Goal: Check status: Check status

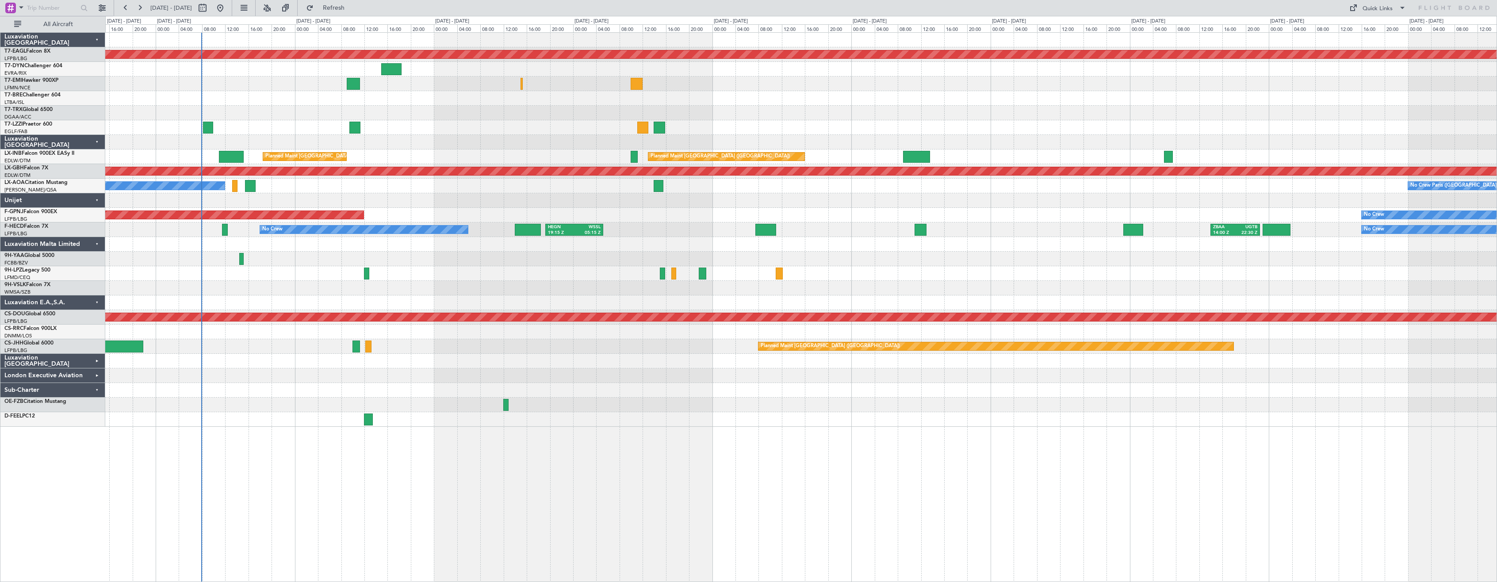
click at [355, 0] on fb-refresh-button "Refresh" at bounding box center [329, 8] width 62 height 16
click at [352, 7] on span "Refresh" at bounding box center [333, 8] width 37 height 6
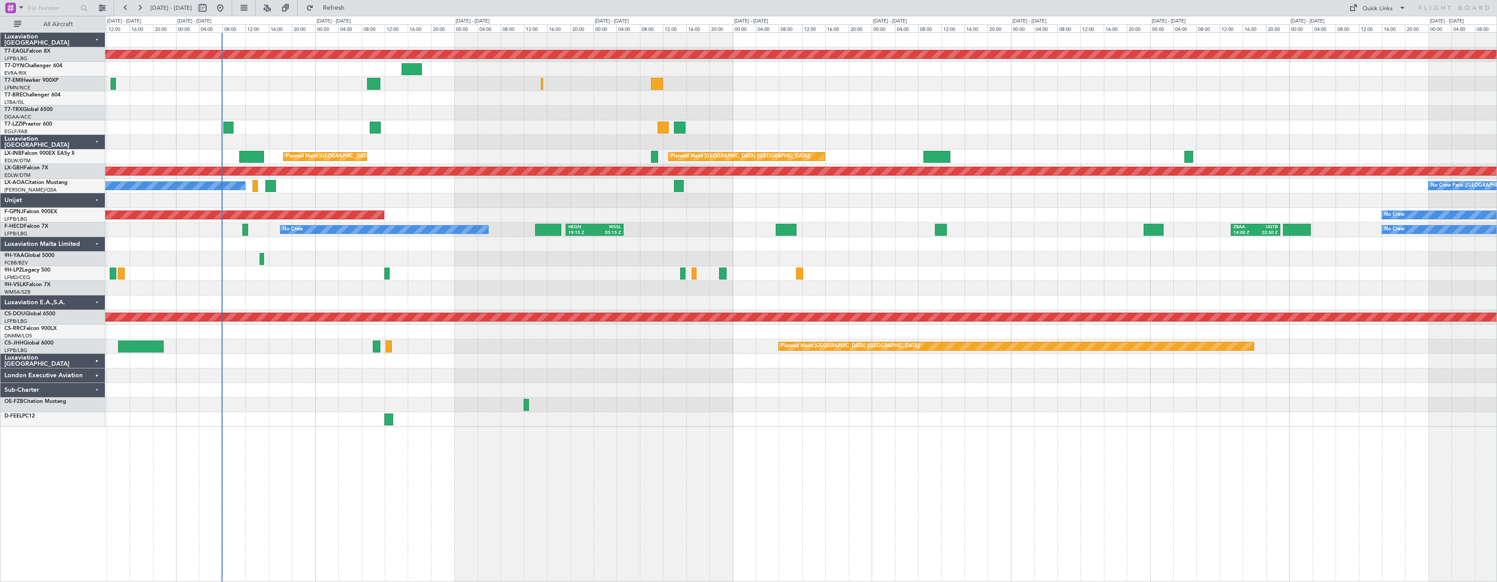
click at [496, 125] on div "A/C Unavailable [GEOGRAPHIC_DATA] ([GEOGRAPHIC_DATA])" at bounding box center [800, 127] width 1391 height 15
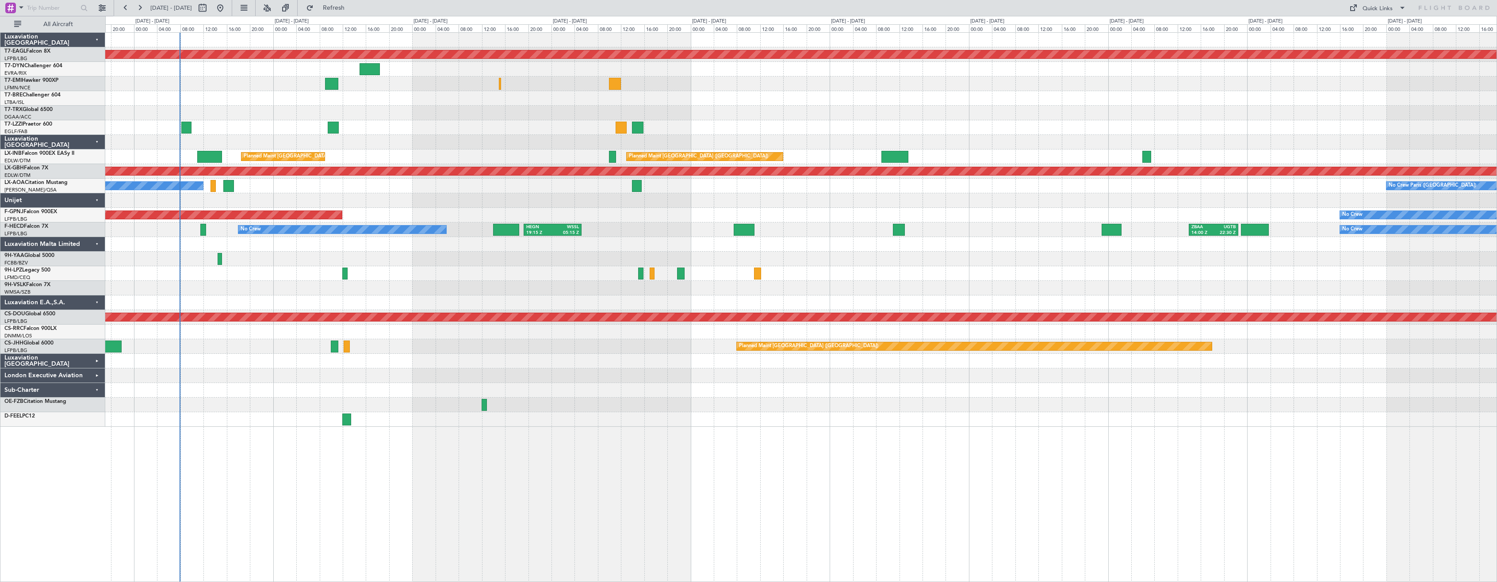
click at [429, 137] on div at bounding box center [800, 142] width 1391 height 15
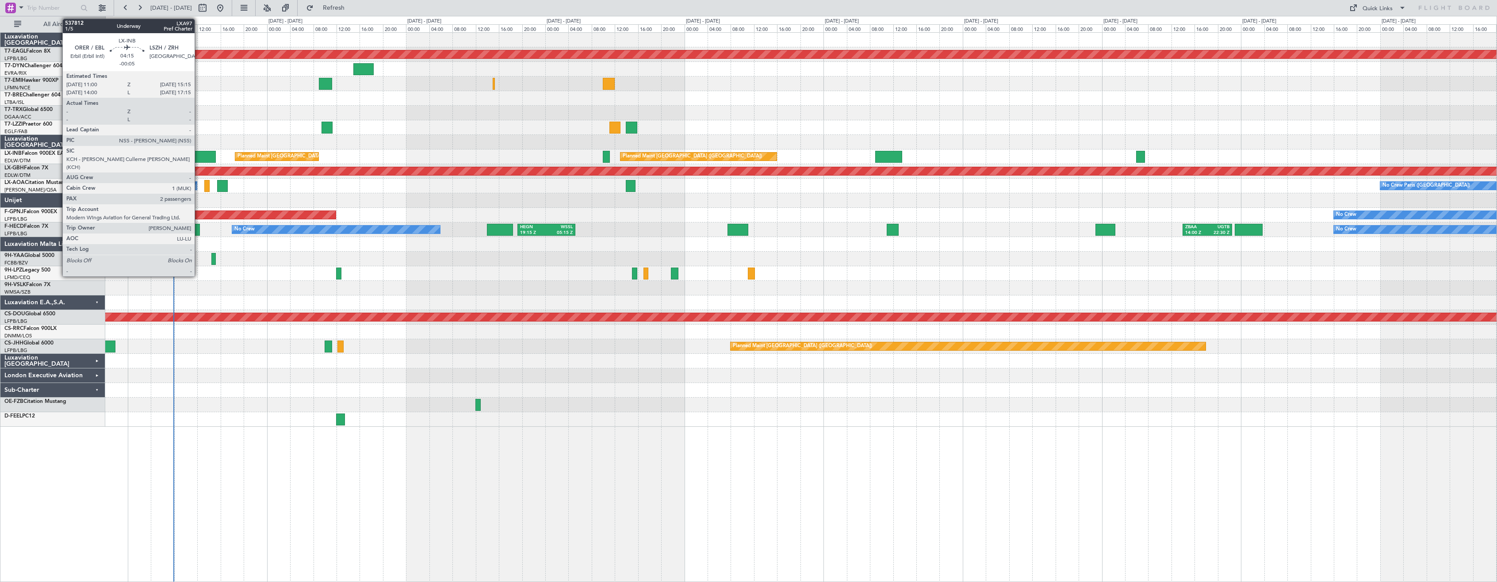
click at [202, 155] on div at bounding box center [203, 157] width 25 height 12
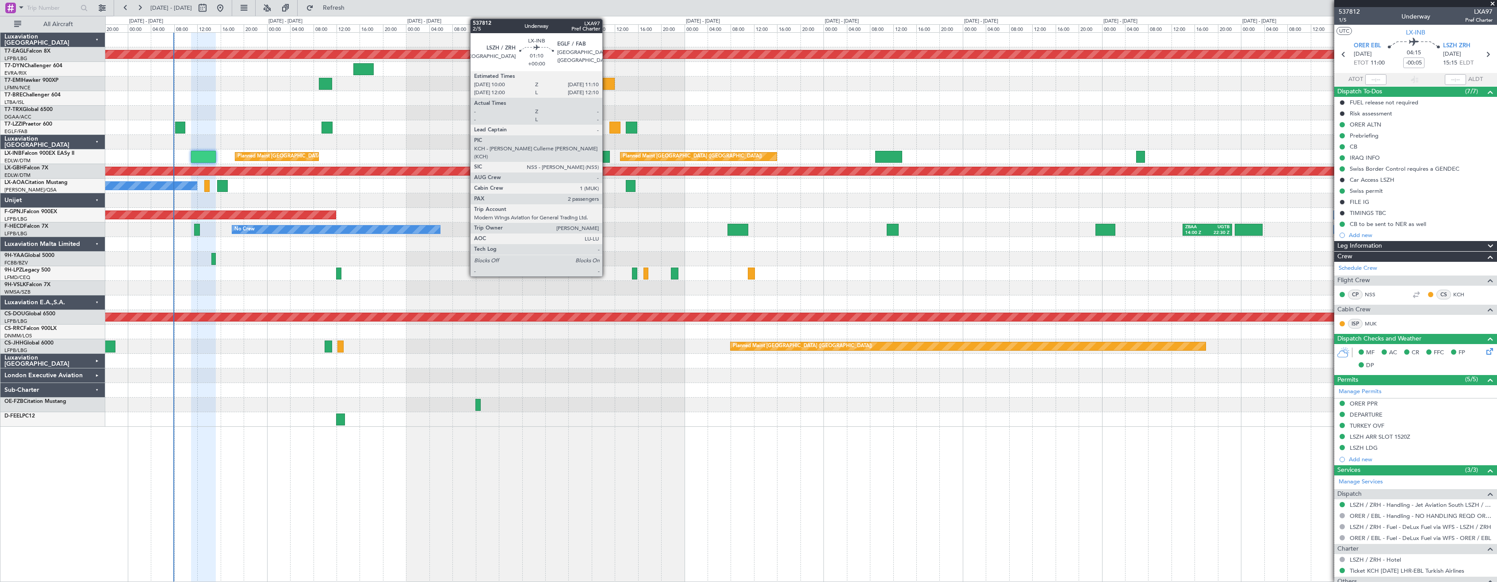
click at [606, 157] on div at bounding box center [606, 157] width 7 height 12
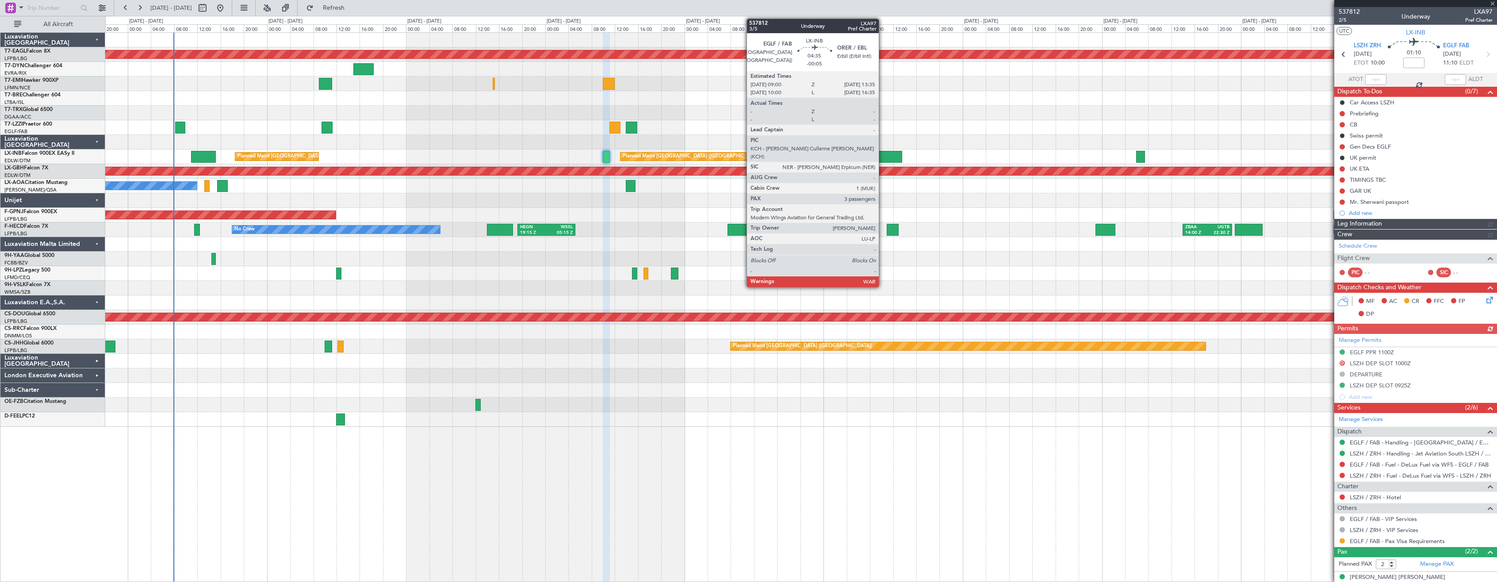
click at [882, 152] on div at bounding box center [888, 157] width 27 height 12
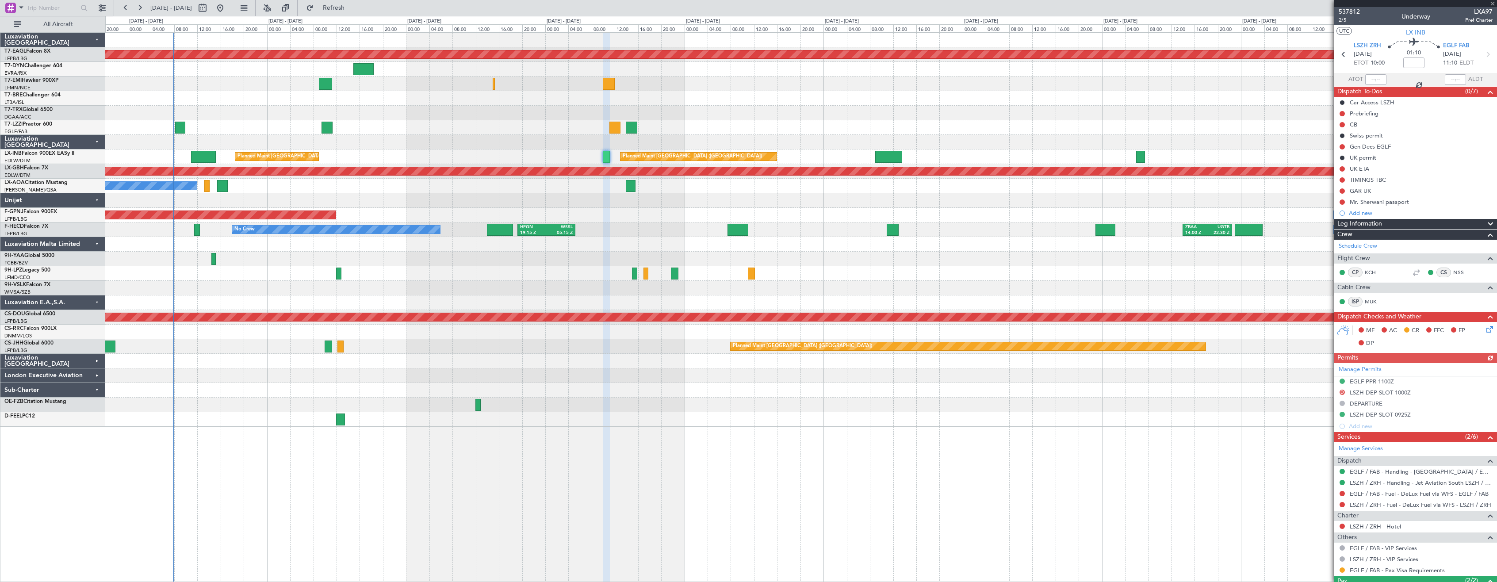
type input "-00:05"
type input "3"
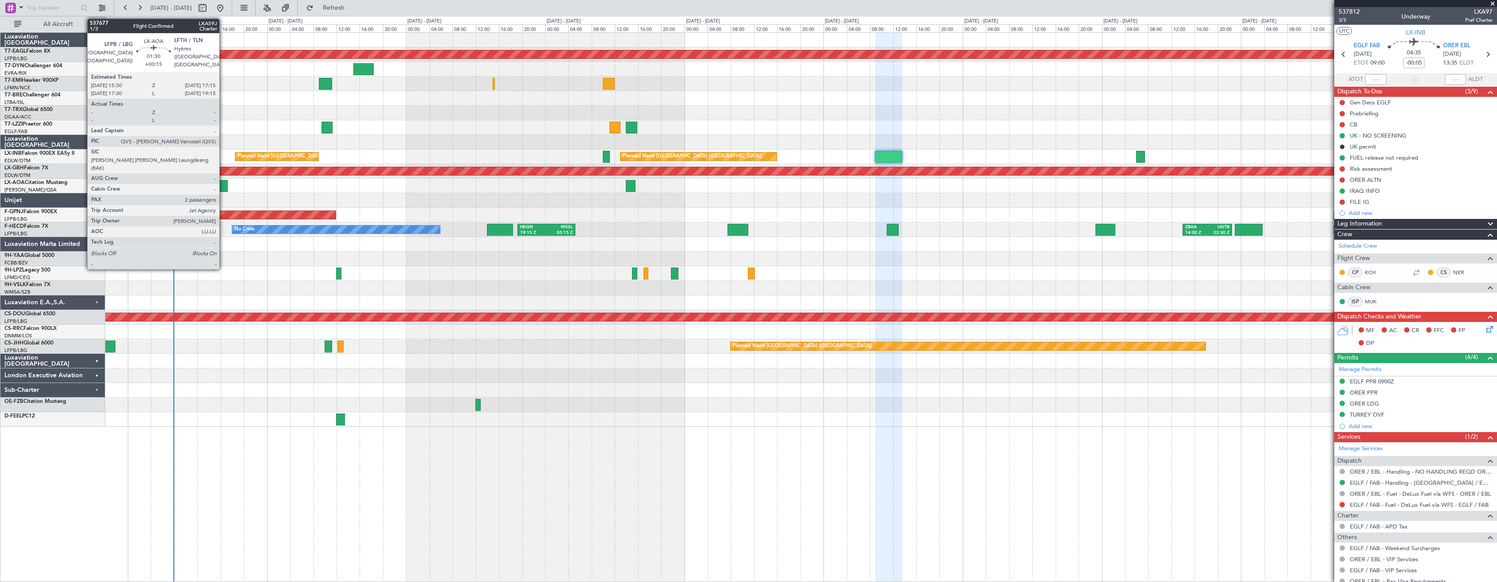
click at [223, 184] on div at bounding box center [222, 186] width 10 height 12
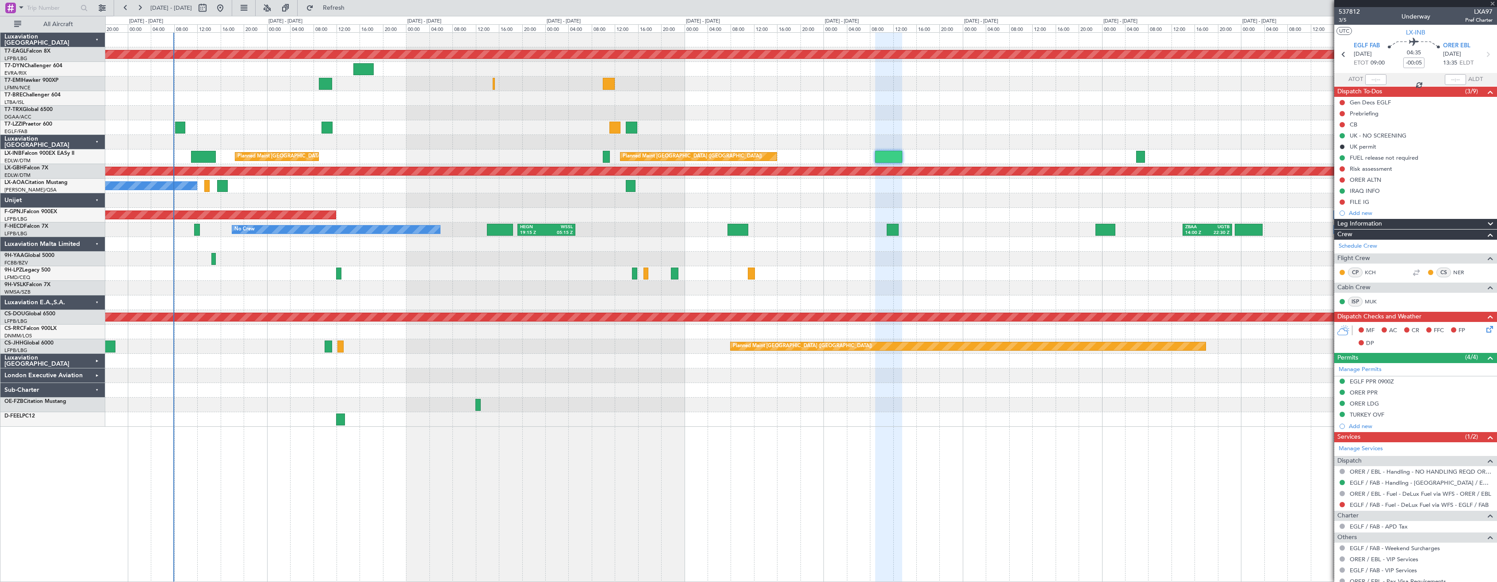
type input "+00:15"
type input "2"
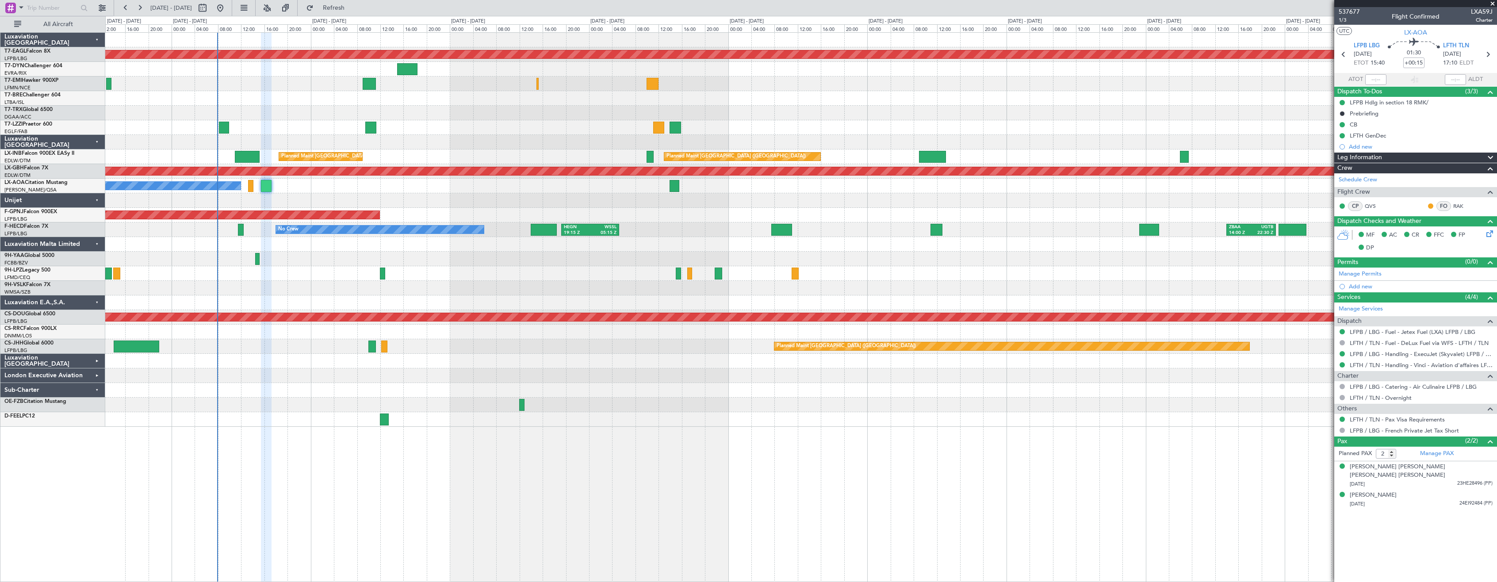
click at [580, 259] on div at bounding box center [800, 259] width 1391 height 15
